Goal: Task Accomplishment & Management: Manage account settings

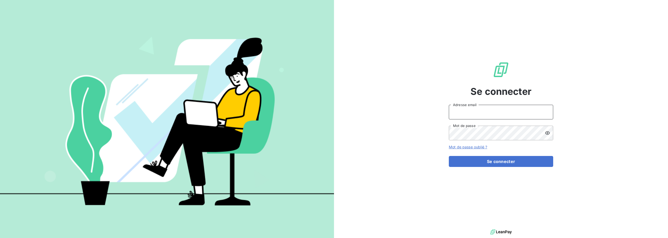
click at [486, 113] on input "Adresse email" at bounding box center [501, 112] width 104 height 15
type input "[EMAIL_ADDRESS][DOMAIN_NAME]"
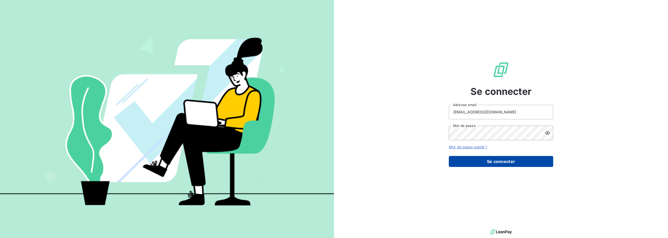
click at [505, 161] on button "Se connecter" at bounding box center [501, 161] width 104 height 11
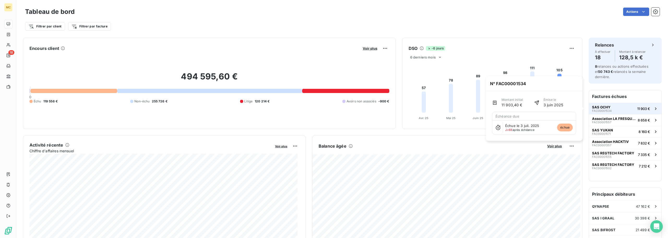
click at [602, 107] on span "SAS OCHY" at bounding box center [601, 107] width 19 height 4
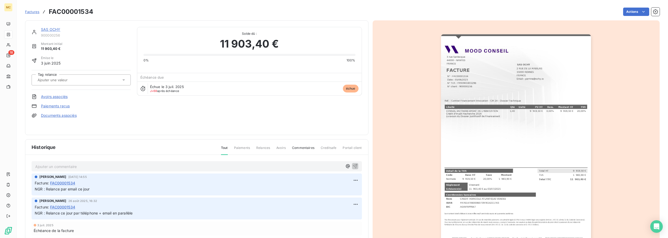
click at [407, 101] on div at bounding box center [516, 140] width 287 height 240
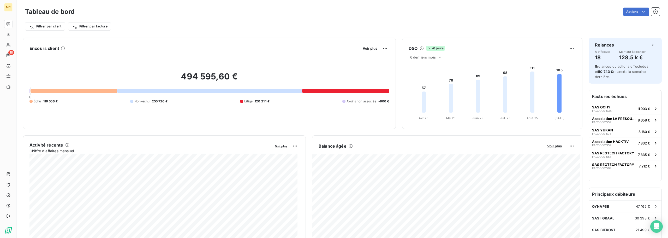
click at [342, 90] on div at bounding box center [345, 91] width 87 height 4
click at [605, 109] on span "SAS OCHY" at bounding box center [601, 107] width 19 height 4
